Goal: Check status: Check status

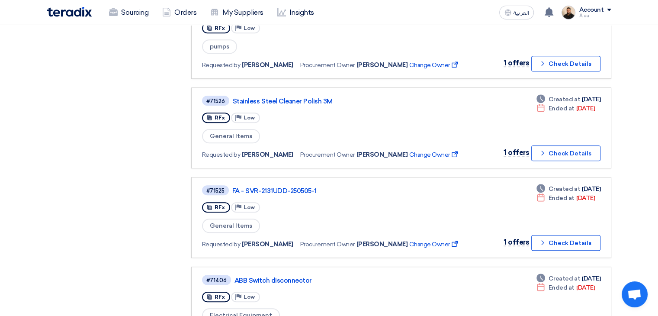
scroll to position [563, 0]
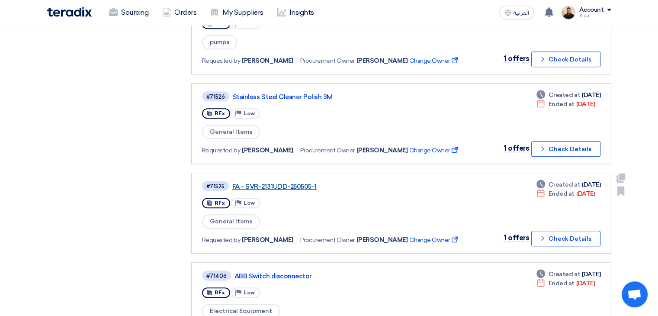
click at [299, 183] on link "FA - SVR-2131UDD-250505-1" at bounding box center [340, 187] width 216 height 8
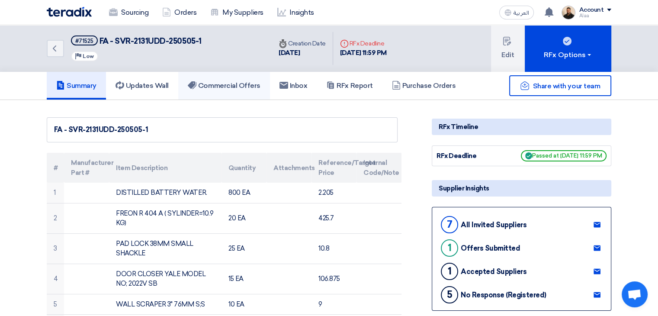
click at [233, 78] on link "Commercial Offers" at bounding box center [224, 86] width 92 height 28
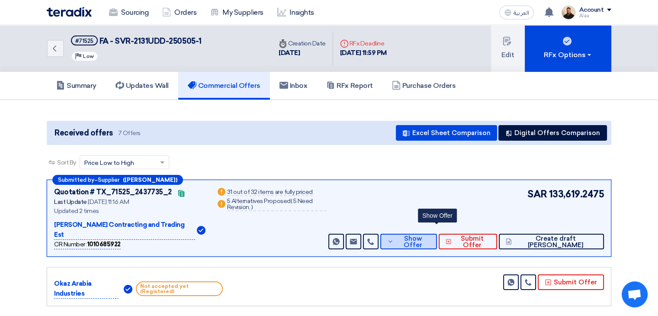
click at [430, 235] on span "Show Offer" at bounding box center [413, 241] width 34 height 13
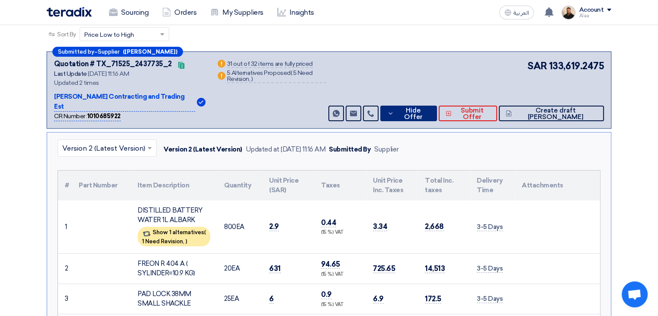
scroll to position [130, 0]
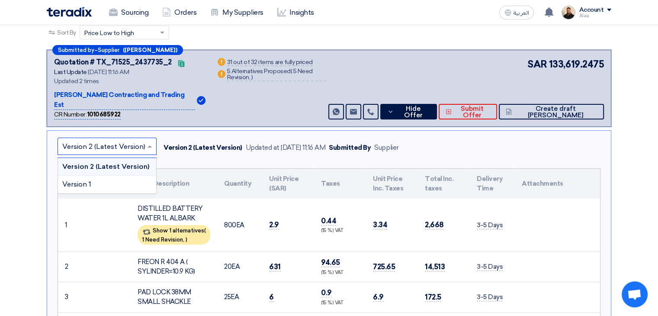
click at [112, 140] on input "text" at bounding box center [102, 147] width 81 height 14
click at [116, 177] on div "Version 1" at bounding box center [107, 184] width 98 height 17
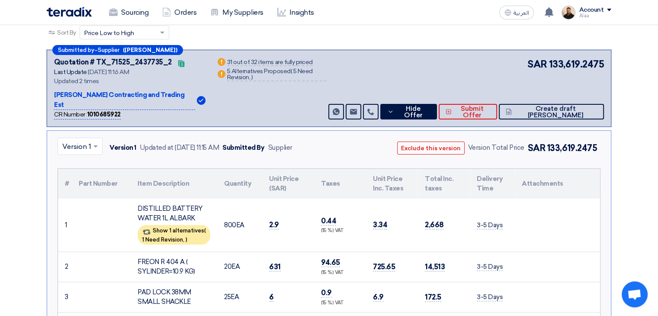
click at [95, 141] on span at bounding box center [96, 146] width 11 height 10
click at [91, 162] on span "Version 2 (Latest Version)" at bounding box center [103, 166] width 83 height 8
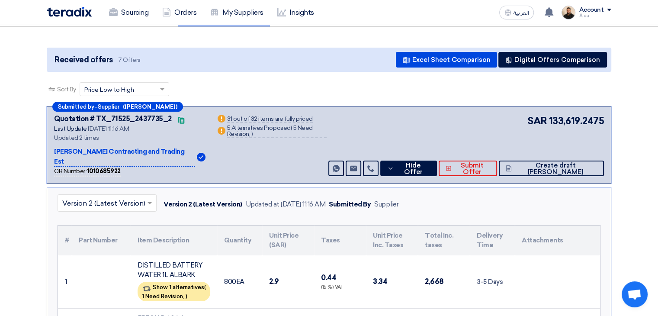
scroll to position [87, 0]
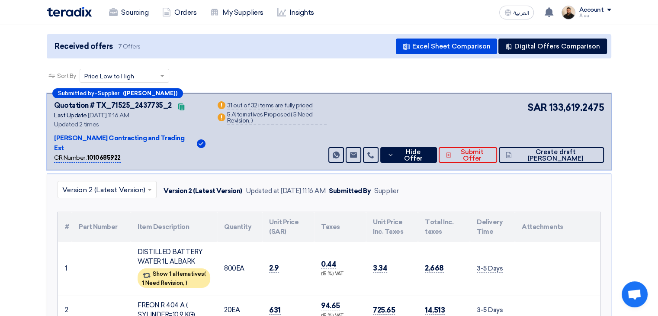
click at [135, 183] on input "text" at bounding box center [102, 190] width 81 height 14
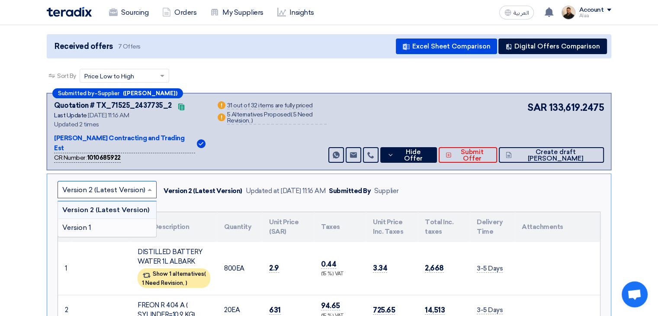
click at [117, 219] on div "Version 1" at bounding box center [107, 227] width 98 height 17
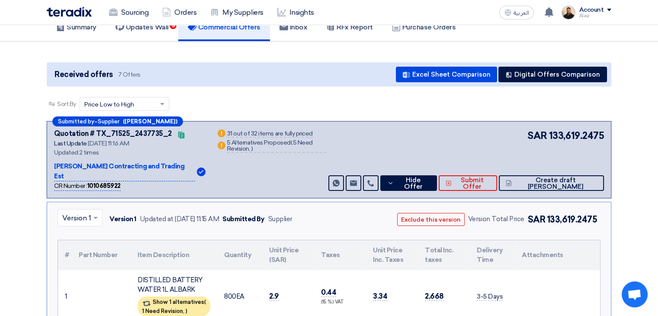
scroll to position [0, 0]
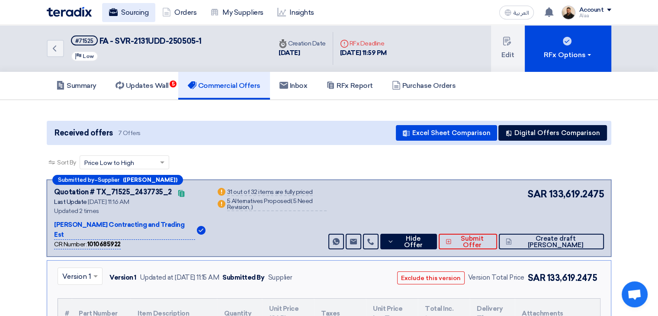
click at [130, 13] on link "Sourcing" at bounding box center [128, 12] width 53 height 19
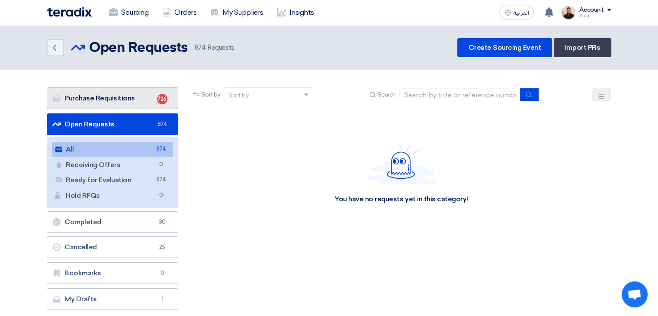
click at [146, 100] on link "Purchase Requisitions Purchase Requisitions 726" at bounding box center [113, 98] width 132 height 22
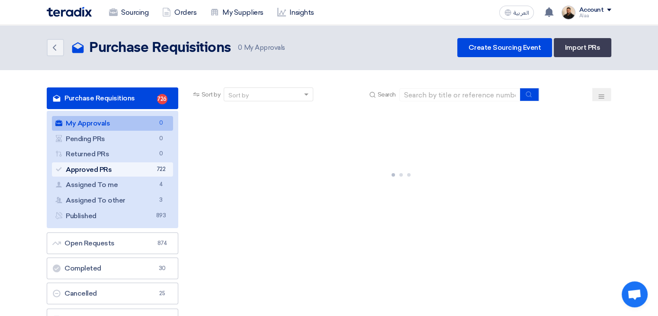
click at [151, 166] on link "Approved PRs Approved PRs 722" at bounding box center [112, 169] width 121 height 15
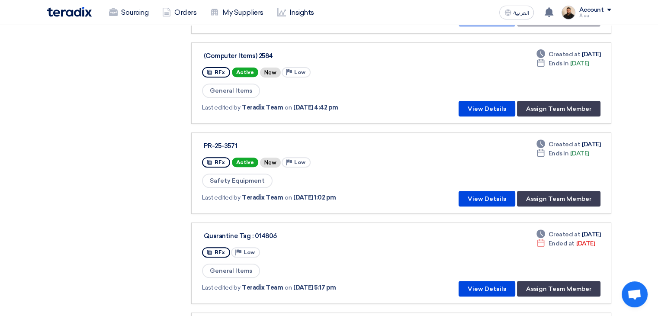
scroll to position [346, 0]
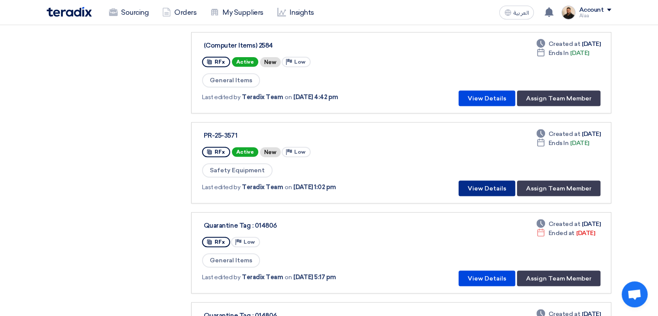
click at [475, 184] on button "View Details" at bounding box center [487, 188] width 57 height 16
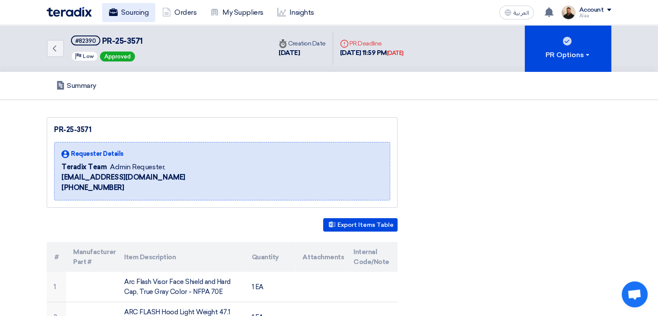
click at [128, 10] on link "Sourcing" at bounding box center [128, 12] width 53 height 19
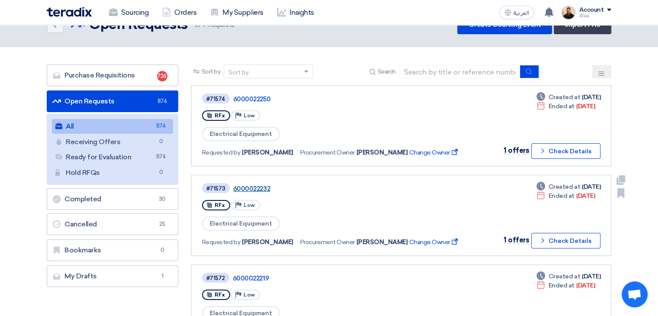
scroll to position [43, 0]
